Goal: Transaction & Acquisition: Purchase product/service

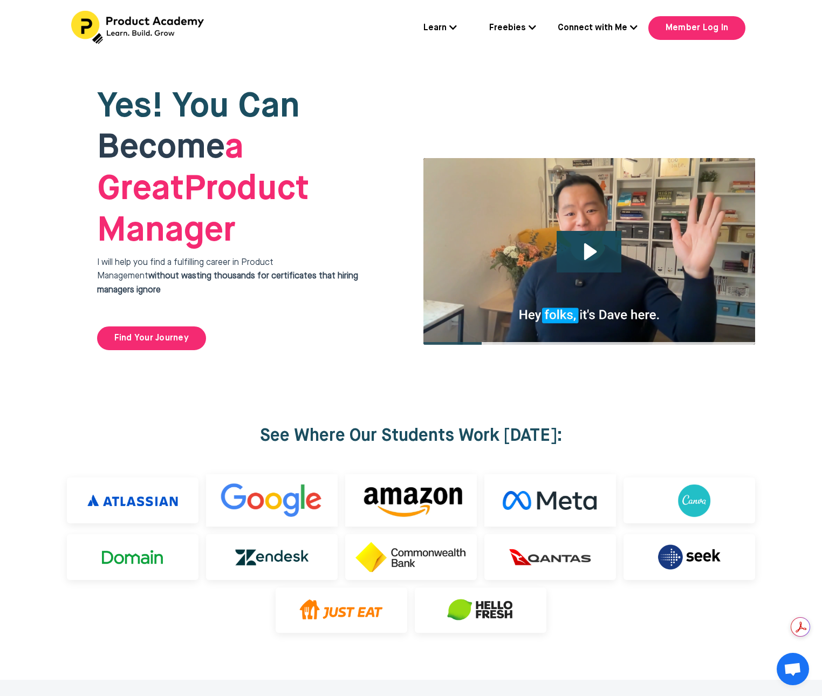
scroll to position [2632, 0]
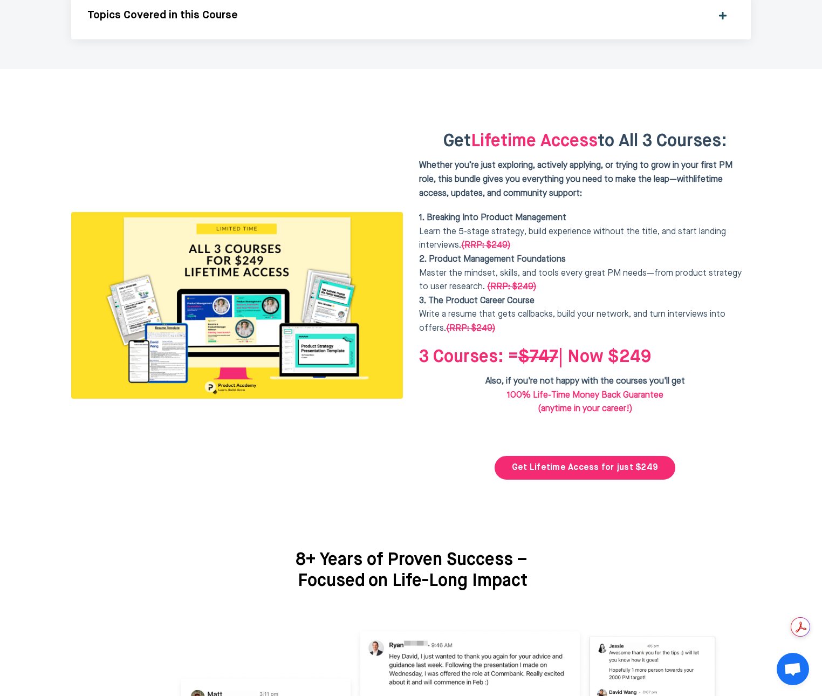
click at [537, 255] on b "2. Product Management Foundations" at bounding box center [492, 259] width 147 height 9
click at [596, 297] on span "3. The Product Career Course Write a resume that gets callbacks, build your net…" at bounding box center [572, 315] width 306 height 36
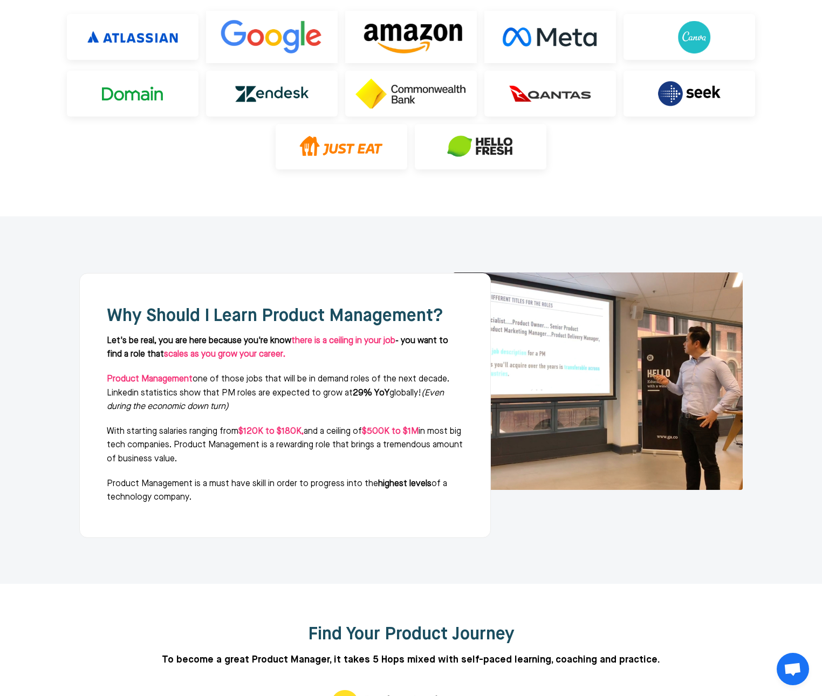
scroll to position [0, 0]
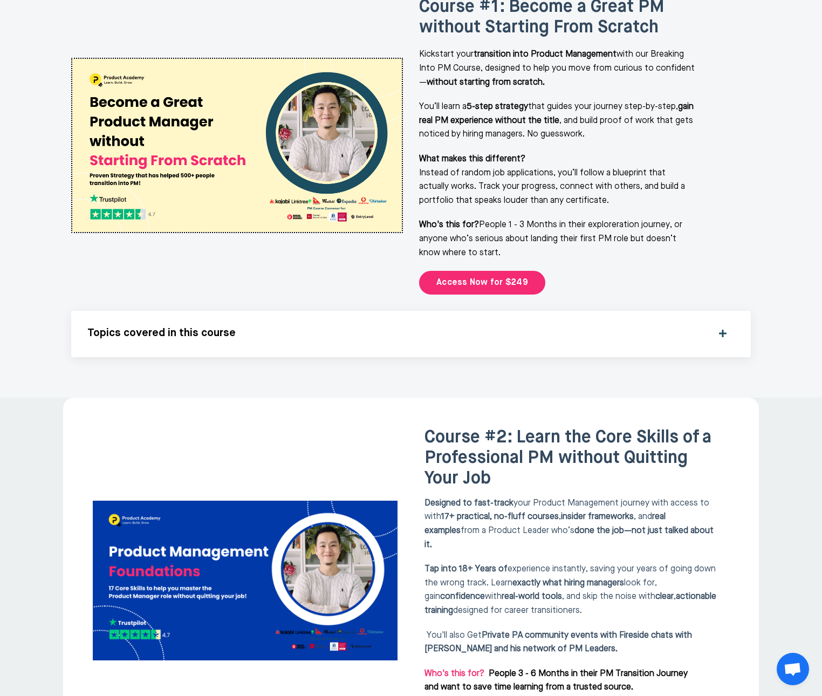
click at [605, 244] on div "Course #1: Become a Great PM without Starting From Scratch Kickstart your trans…" at bounding box center [585, 146] width 348 height 314
click at [502, 271] on link "Access Now for $249" at bounding box center [482, 283] width 126 height 24
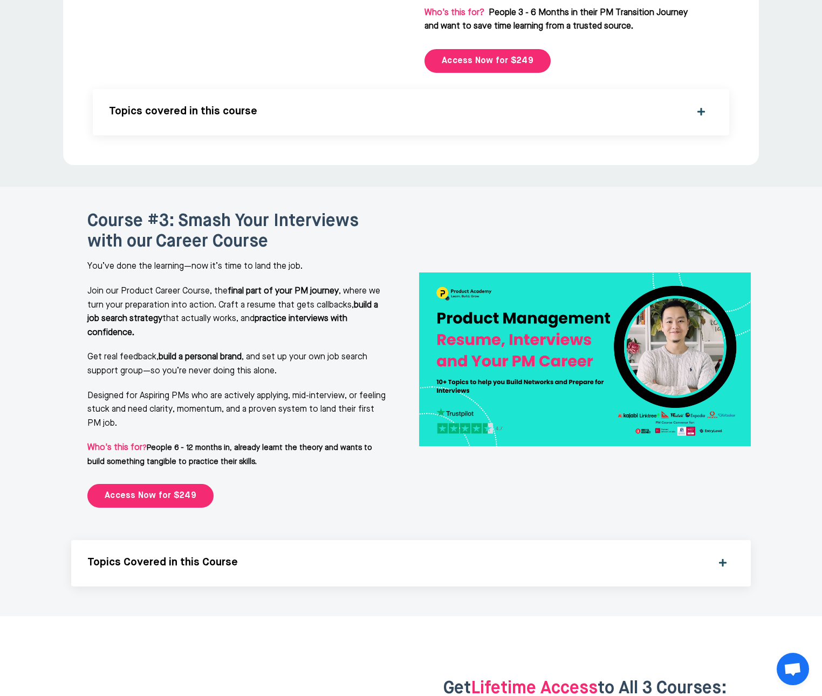
scroll to position [2632, 0]
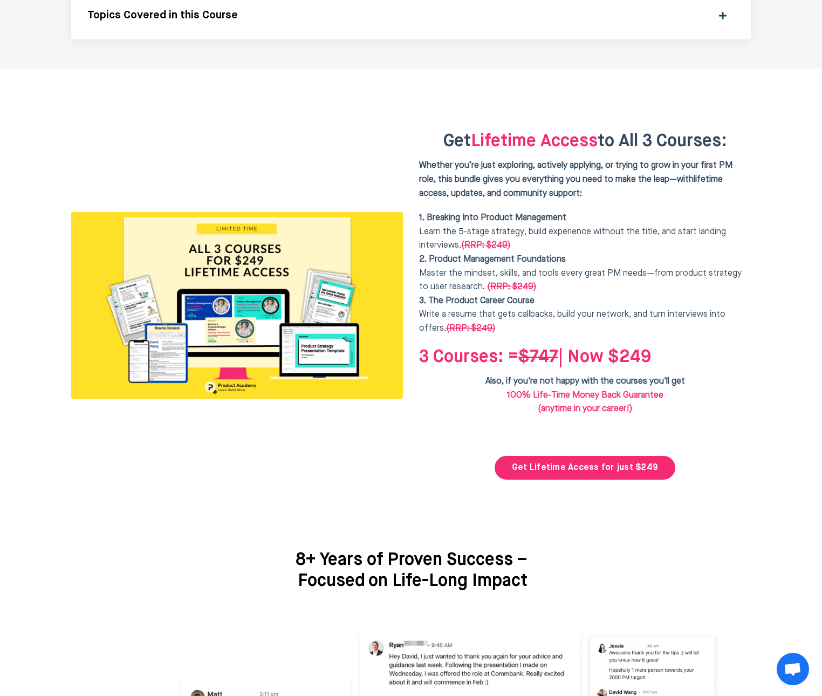
click at [733, 351] on div "Get Lifetime Access to All 3 Courses: Whether you’re just exploring, actively a…" at bounding box center [585, 305] width 332 height 348
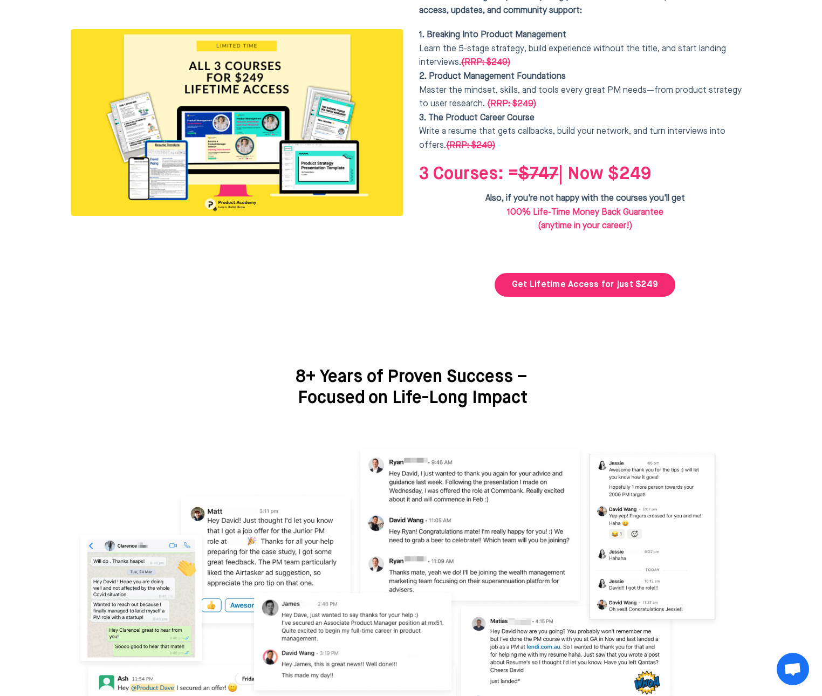
click at [734, 432] on img at bounding box center [410, 623] width 679 height 383
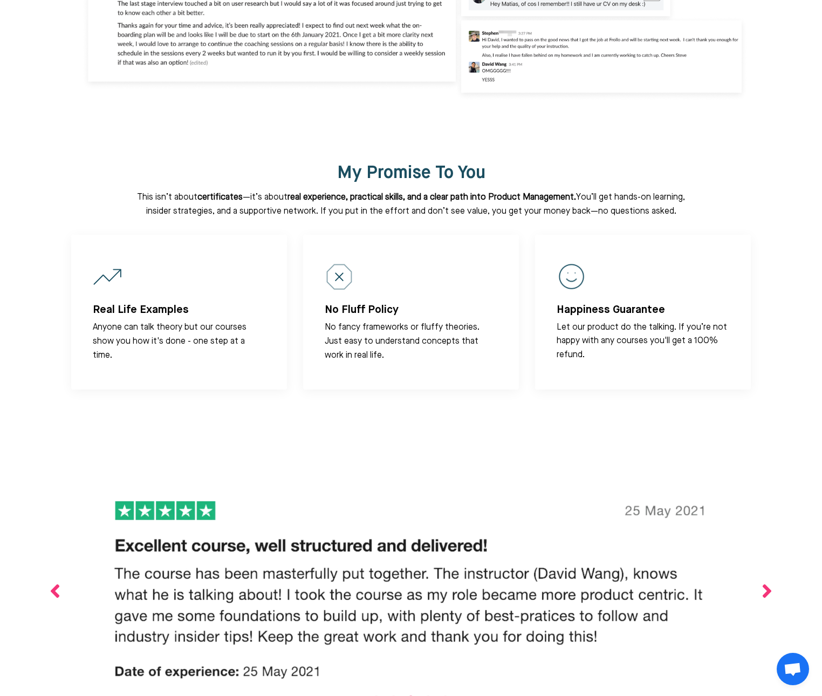
scroll to position [2890, 0]
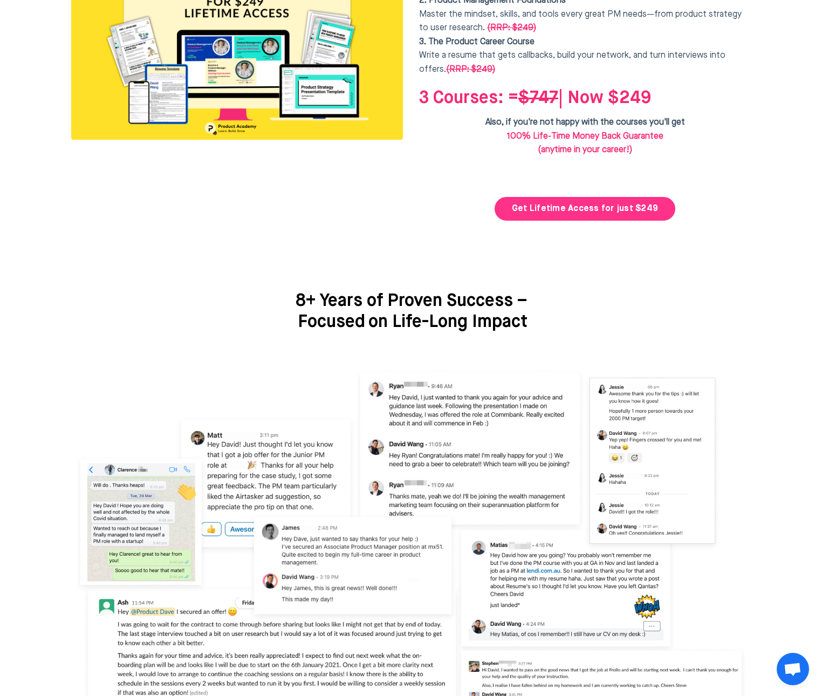
click at [636, 197] on link "Get Lifetime Access for just $249" at bounding box center [584, 209] width 181 height 24
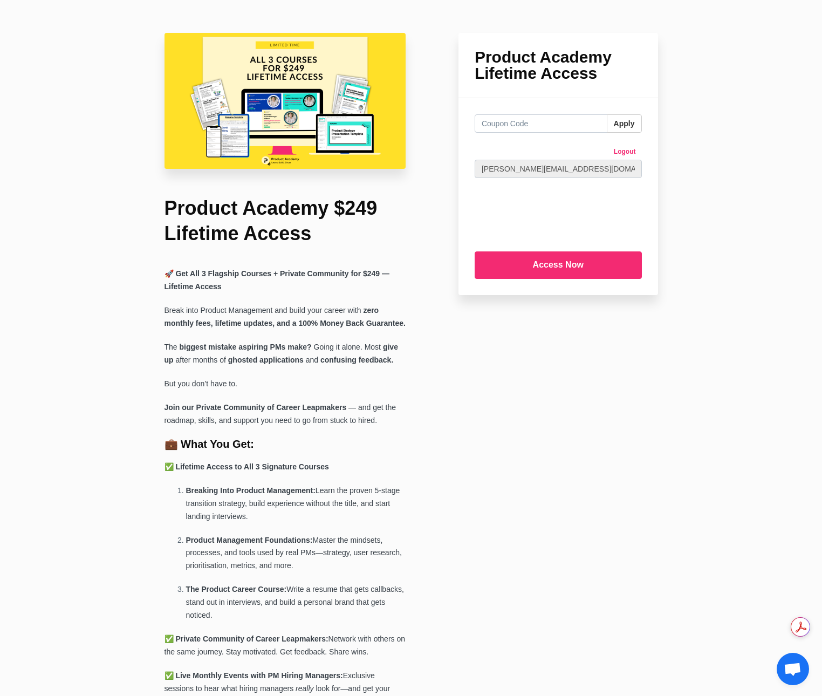
scroll to position [346, 0]
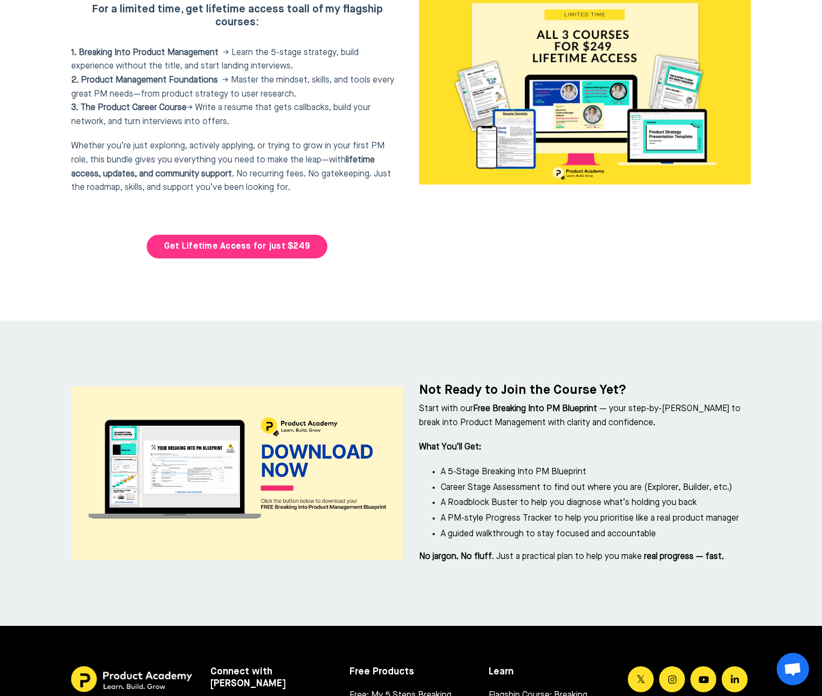
click at [271, 235] on link "Get Lifetime Access for just $249" at bounding box center [237, 247] width 181 height 24
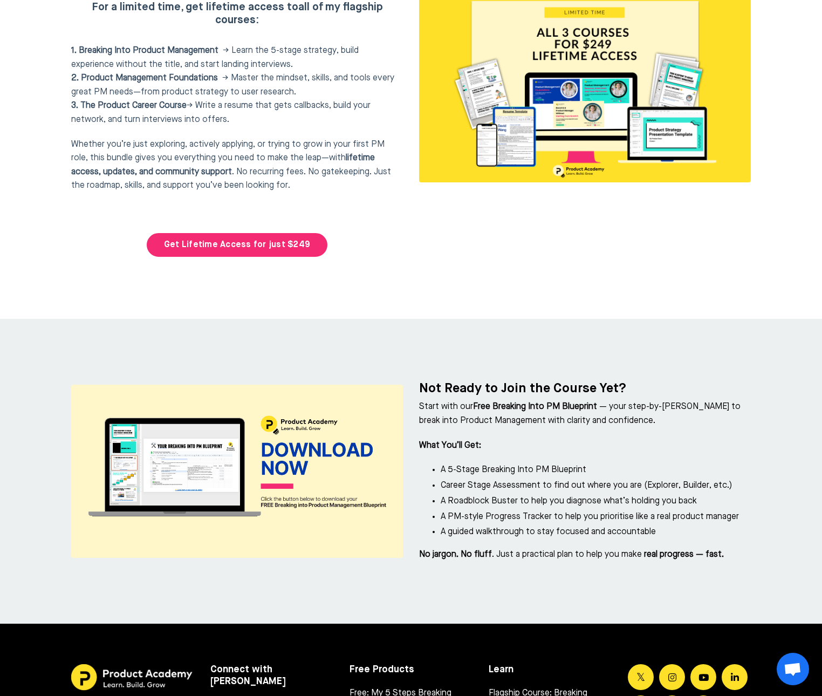
scroll to position [4572, 0]
